Goal: Transaction & Acquisition: Download file/media

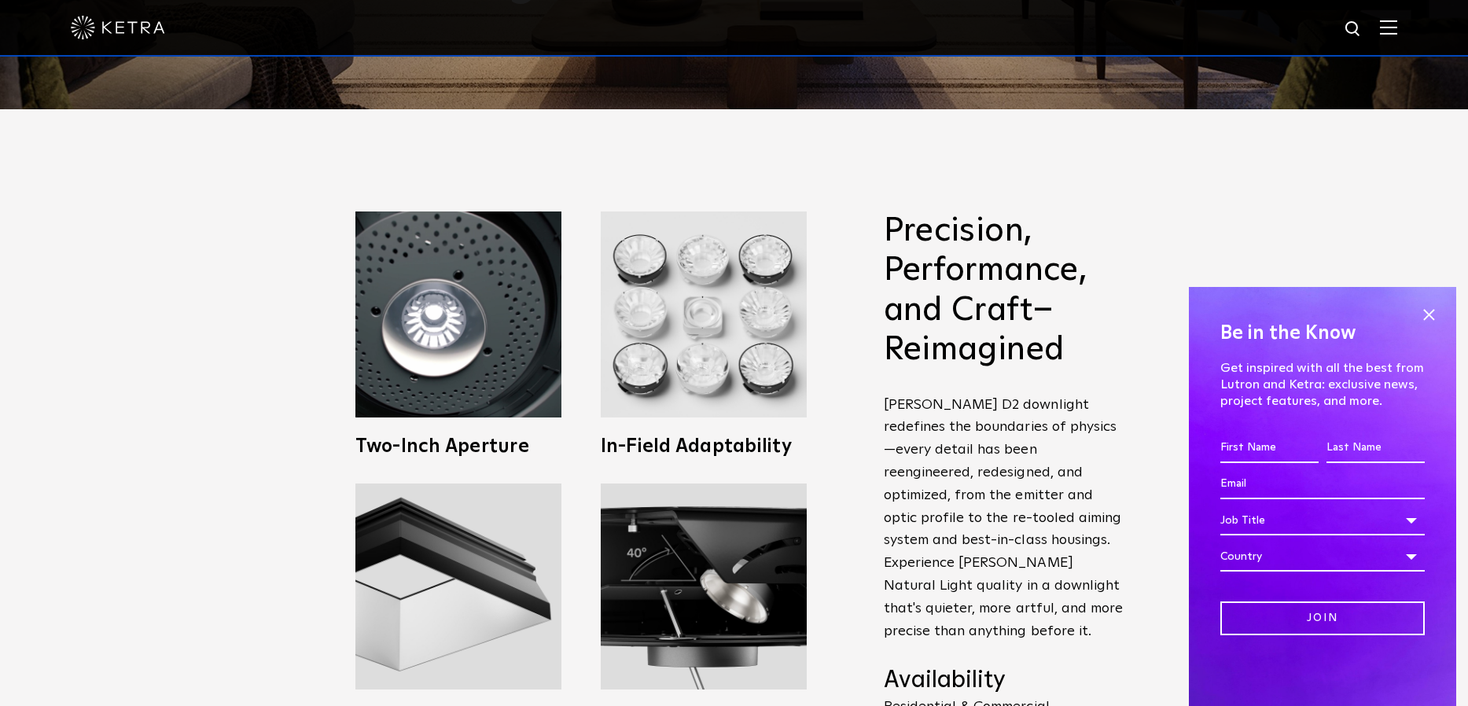
scroll to position [609, 0]
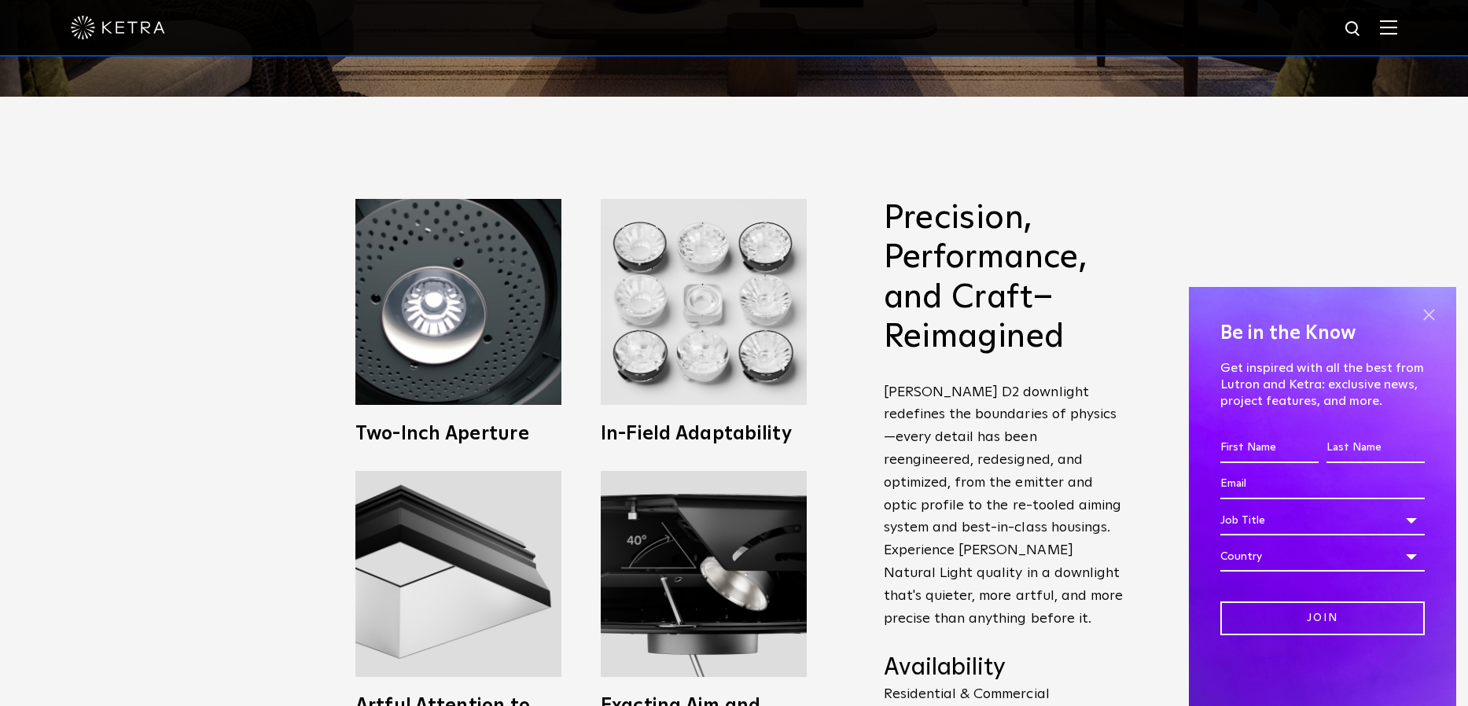
click at [1425, 315] on span at bounding box center [1429, 315] width 24 height 24
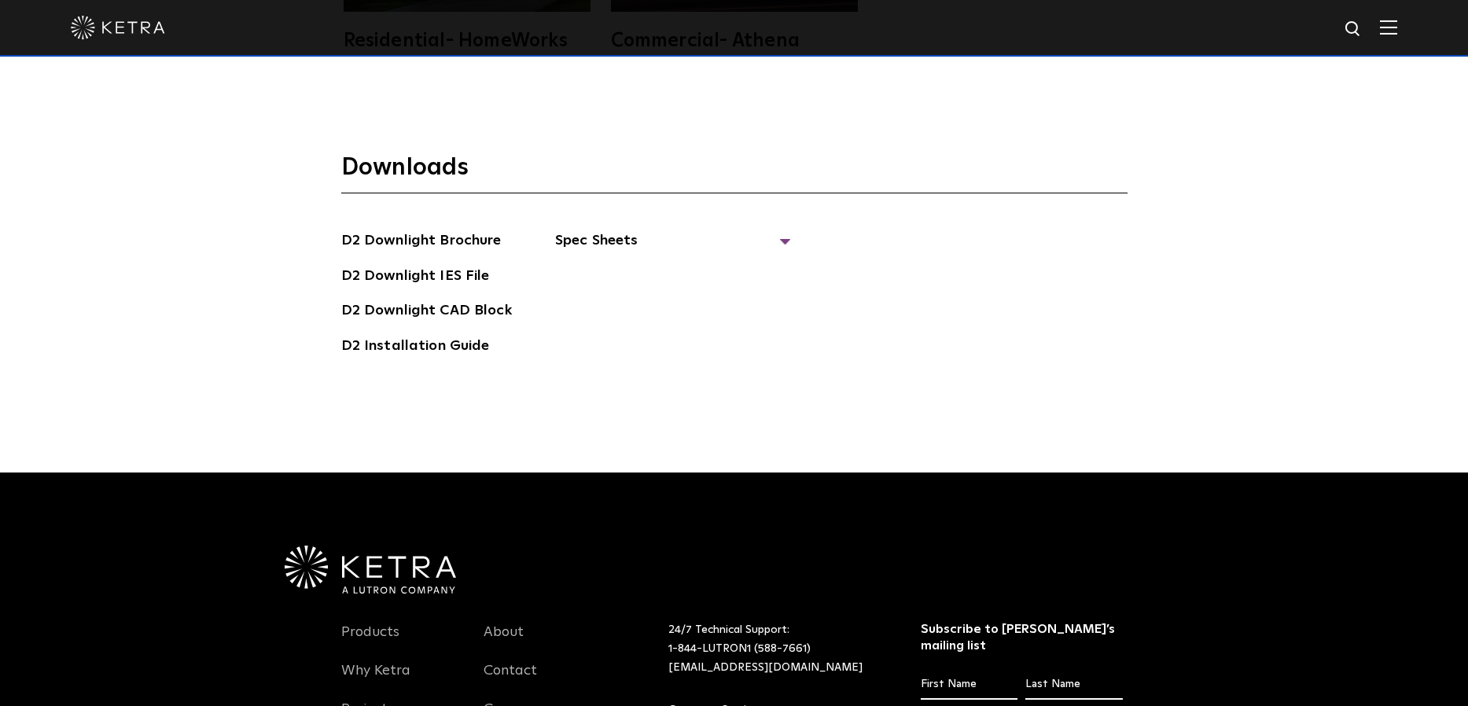
scroll to position [4570, 0]
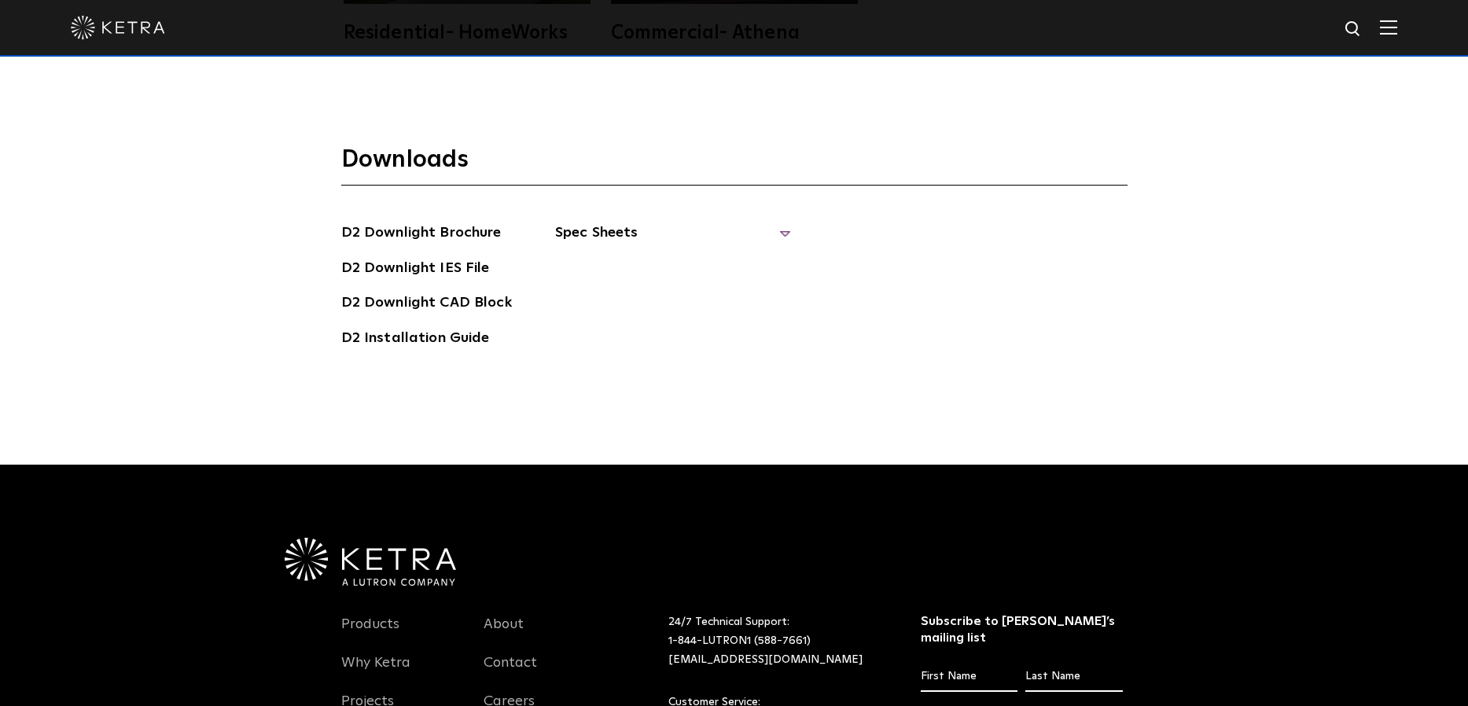
click at [600, 222] on span "Spec Sheets" at bounding box center [673, 239] width 236 height 35
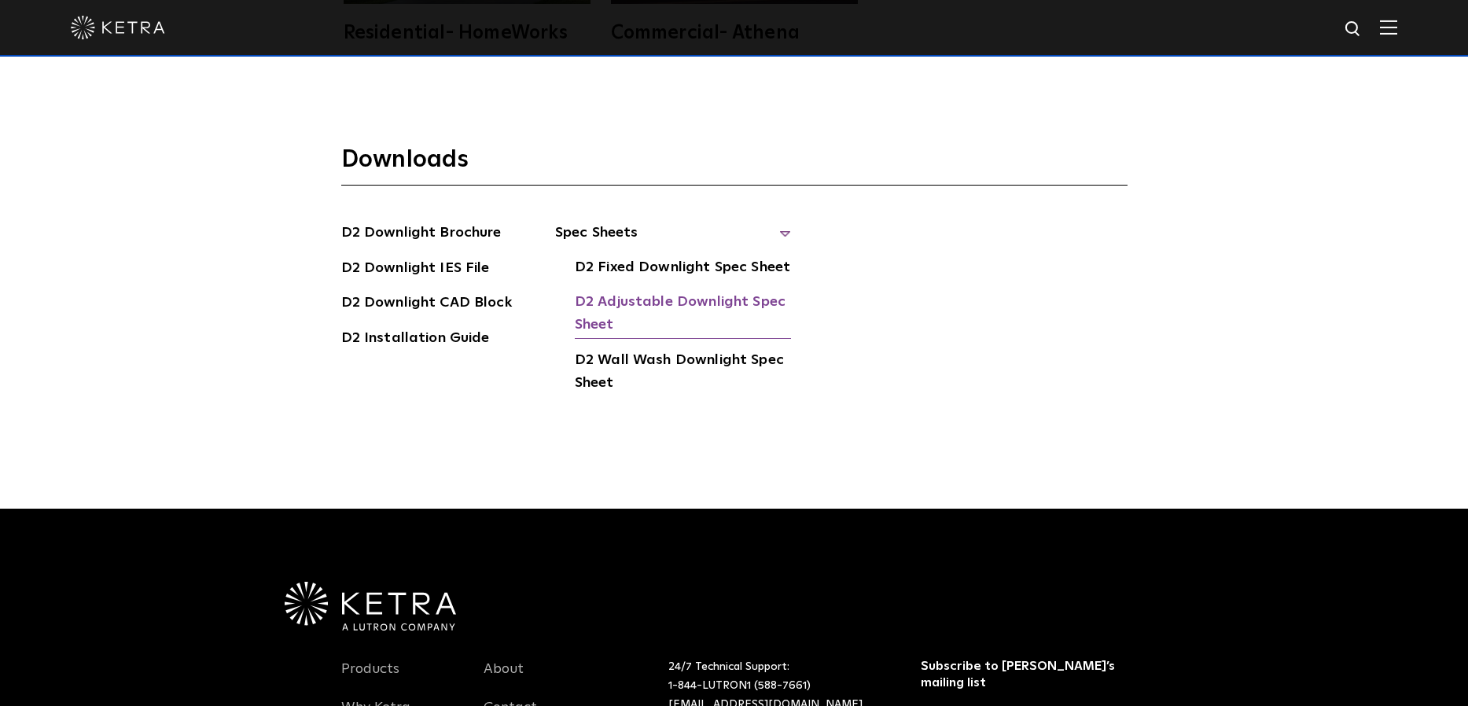
click at [600, 291] on link "D2 Adjustable Downlight Spec Sheet" at bounding box center [683, 315] width 216 height 48
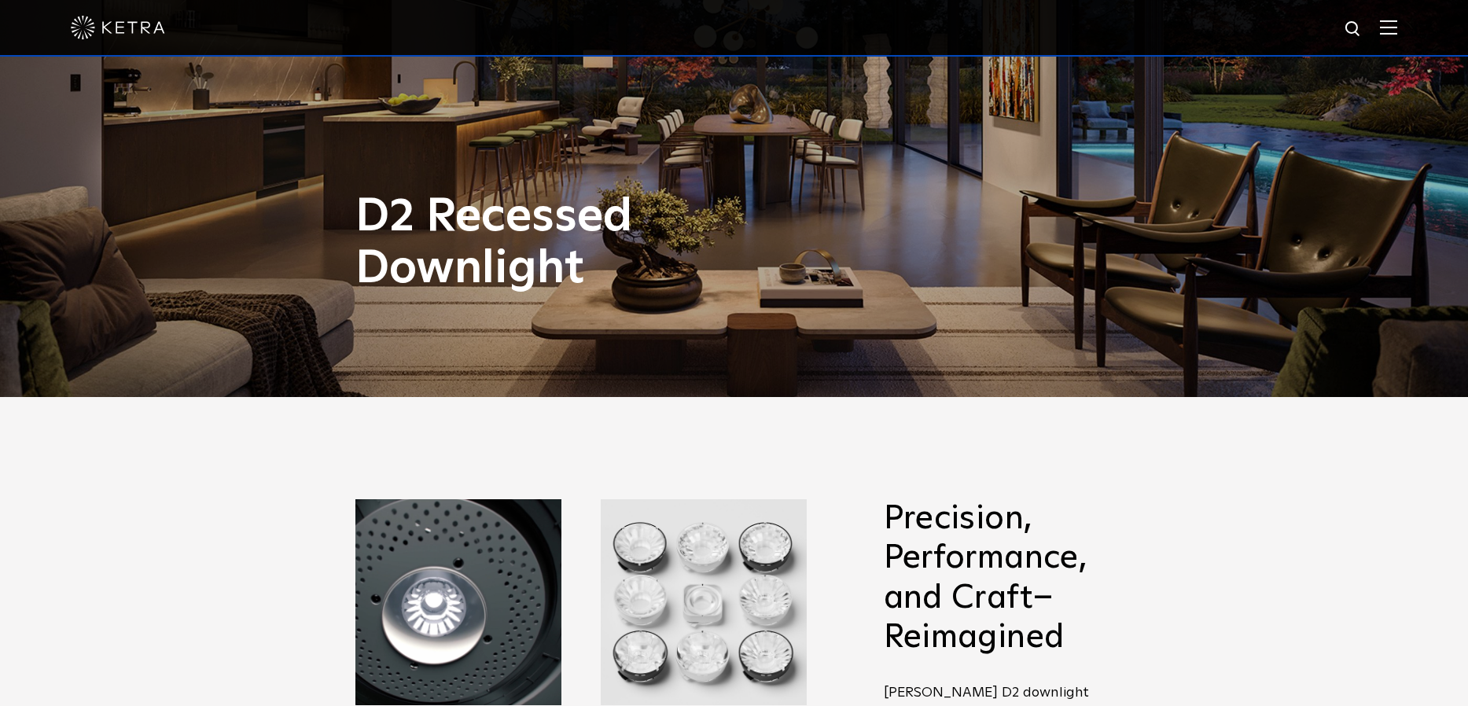
scroll to position [0, 0]
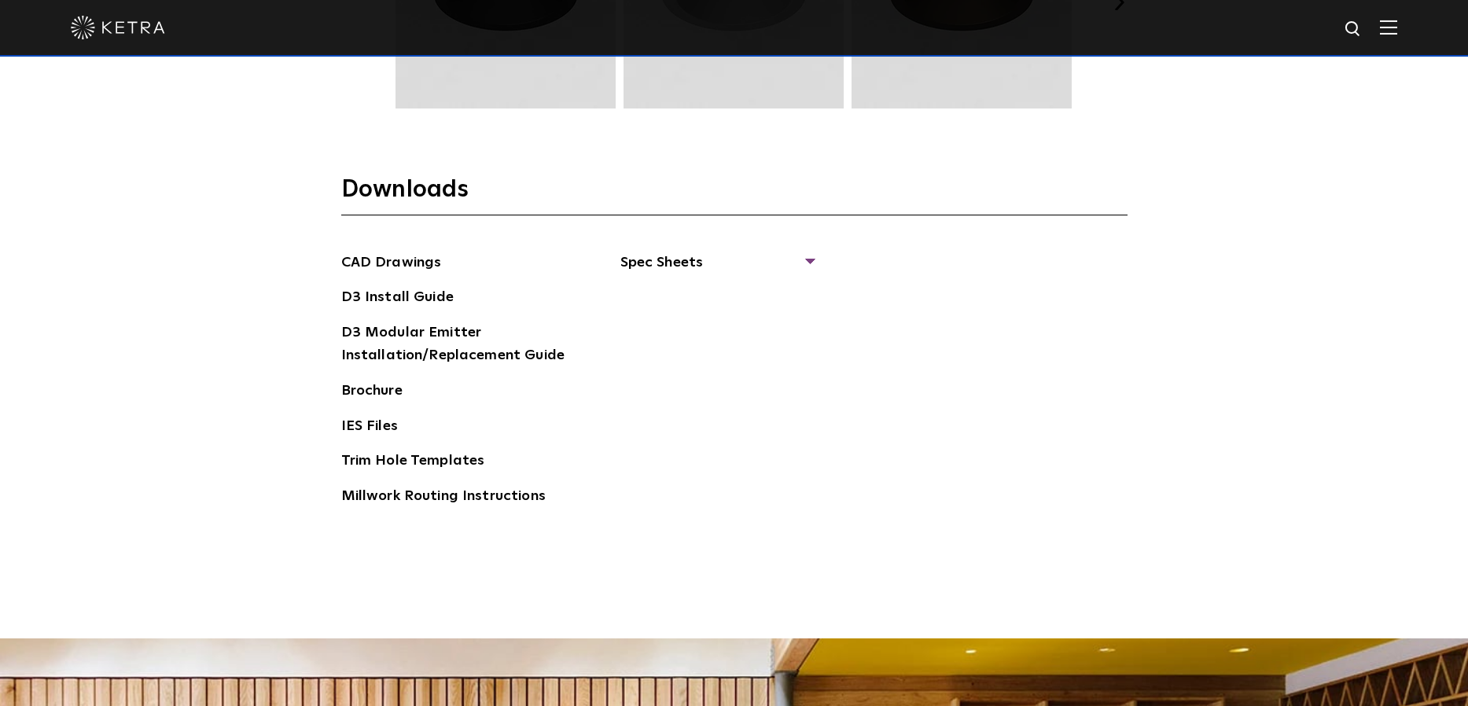
scroll to position [2432, 0]
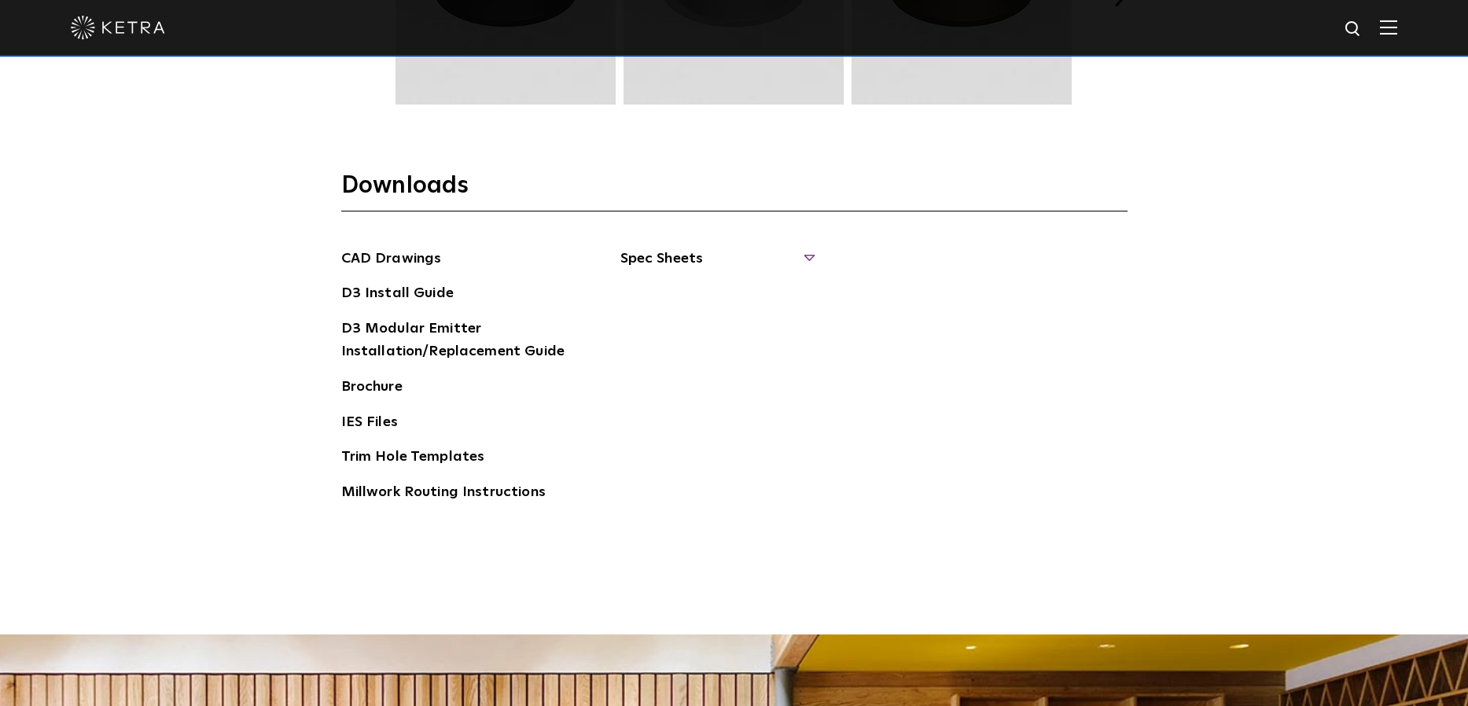
click at [672, 264] on span "Spec Sheets" at bounding box center [716, 265] width 193 height 35
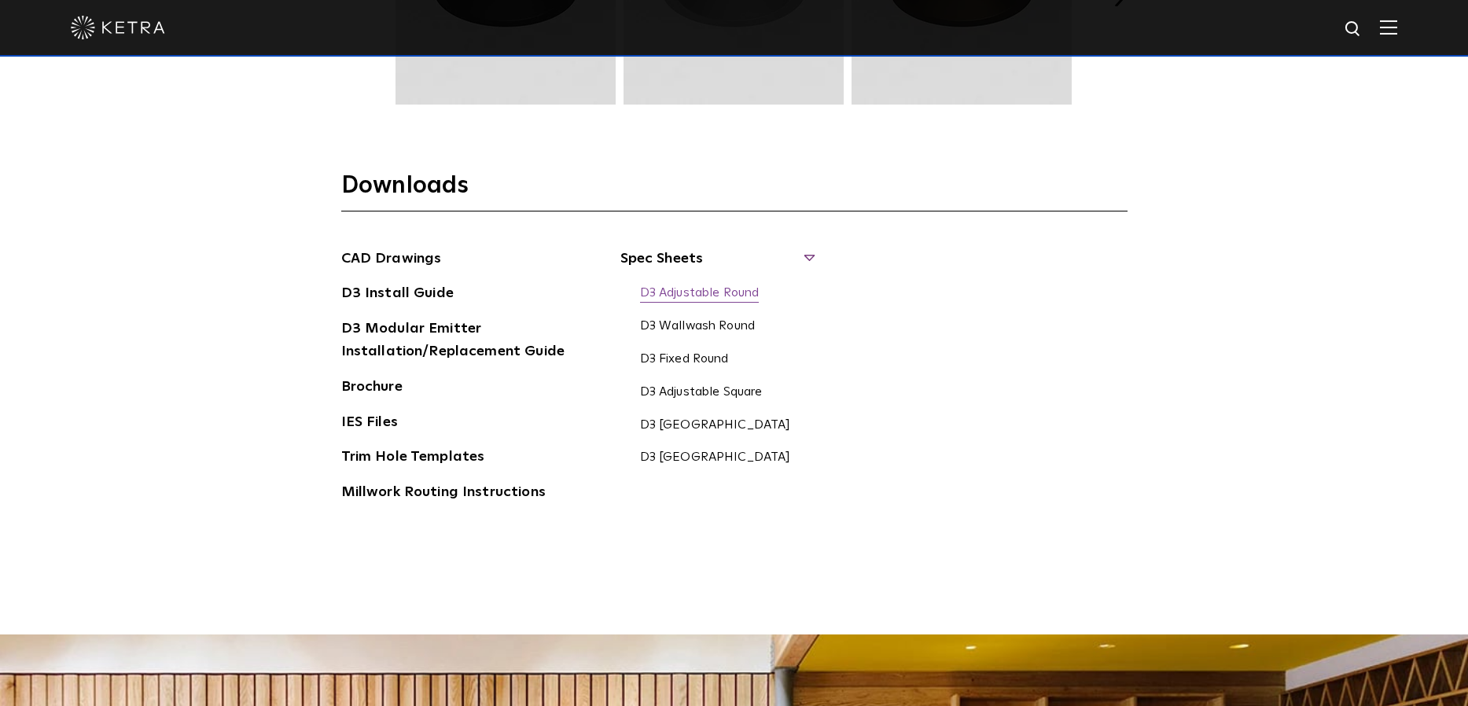
click at [671, 292] on link "D3 Adjustable Round" at bounding box center [700, 293] width 120 height 17
